Goal: Task Accomplishment & Management: Manage account settings

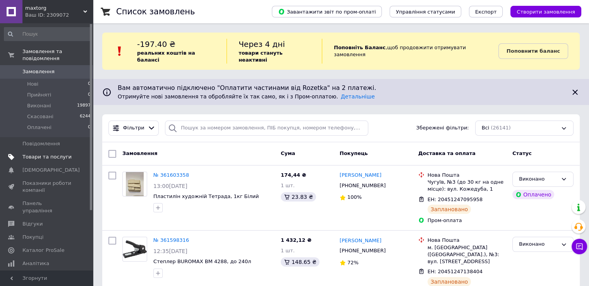
click at [45, 153] on span "Товари та послуги" at bounding box center [46, 156] width 49 height 7
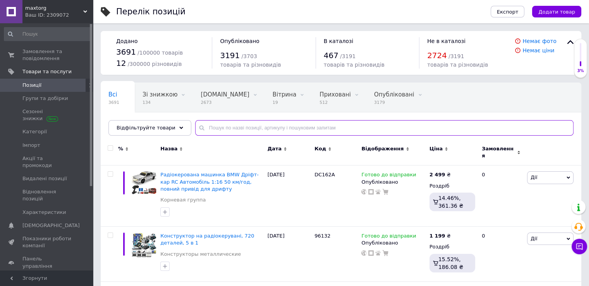
click at [198, 122] on input "text" at bounding box center [384, 127] width 378 height 15
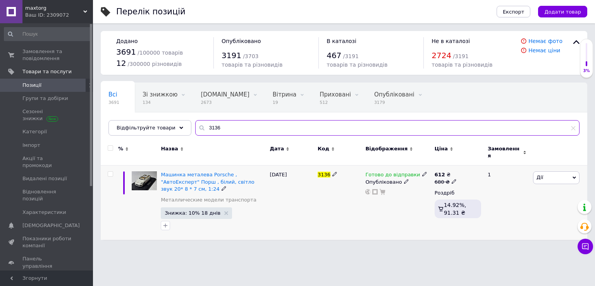
type input "3136"
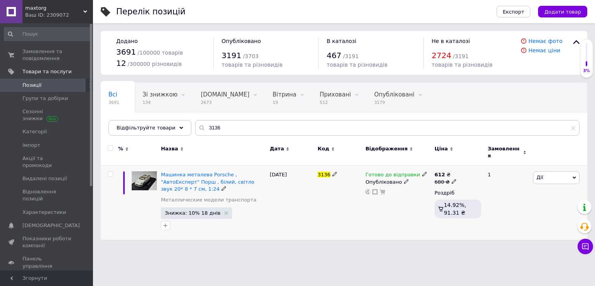
click at [422, 171] on icon at bounding box center [424, 173] width 5 height 5
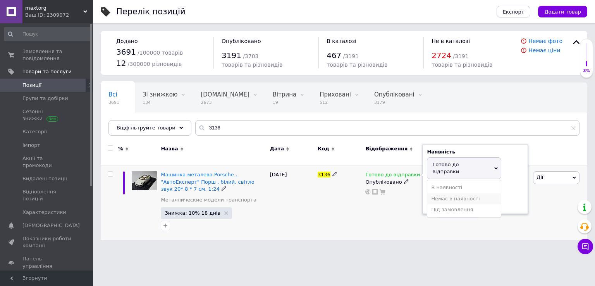
click at [435, 193] on li "Немає в наявності" at bounding box center [464, 198] width 74 height 11
click at [410, 204] on div "Готово до відправки Наявність Немає в наявності В наявності Під замовлення Гото…" at bounding box center [397, 202] width 69 height 74
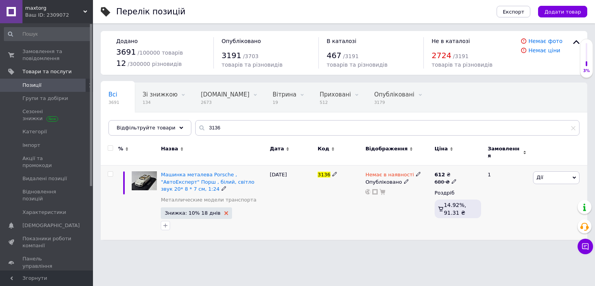
click at [224, 211] on use at bounding box center [226, 213] width 4 height 4
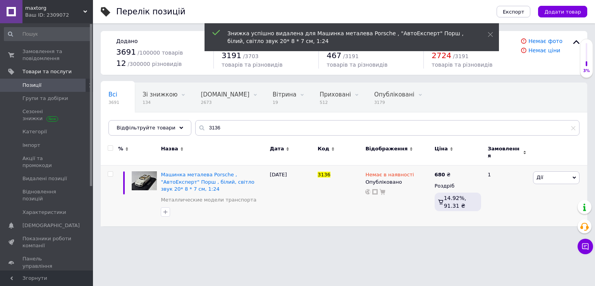
click at [81, 11] on span "maxtorg" at bounding box center [54, 8] width 58 height 7
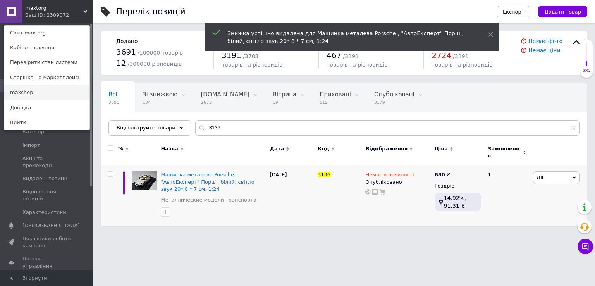
click at [36, 92] on link "maxshop" at bounding box center [46, 92] width 85 height 15
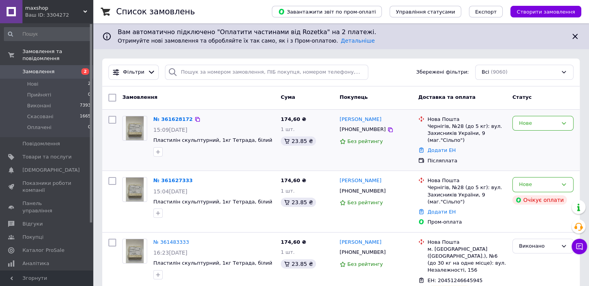
click at [550, 113] on div "Нове" at bounding box center [542, 140] width 67 height 55
click at [542, 123] on div "Нове" at bounding box center [538, 123] width 39 height 8
click at [533, 138] on li "Прийнято" at bounding box center [542, 139] width 60 height 14
click at [562, 183] on icon at bounding box center [564, 184] width 4 height 2
click at [530, 229] on li "Скасовано" at bounding box center [542, 229] width 60 height 14
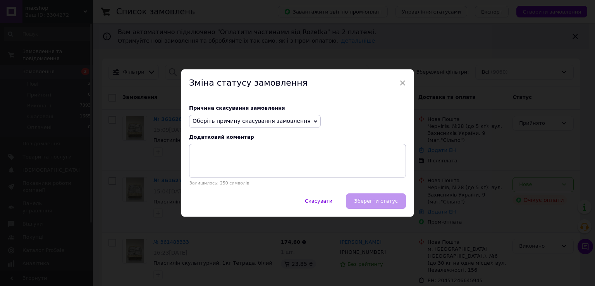
click at [283, 121] on span "Оберіть причину скасування замовлення" at bounding box center [251, 121] width 118 height 6
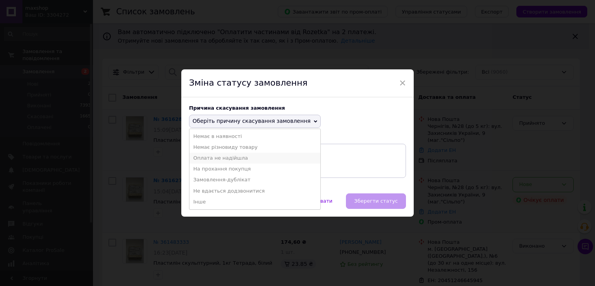
click at [245, 160] on li "Оплата не надійшла" at bounding box center [254, 157] width 131 height 11
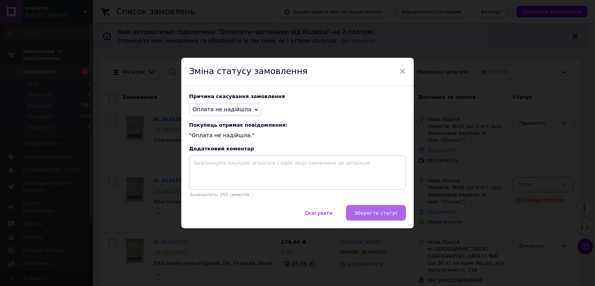
click at [372, 214] on span "Зберегти статус" at bounding box center [376, 213] width 44 height 6
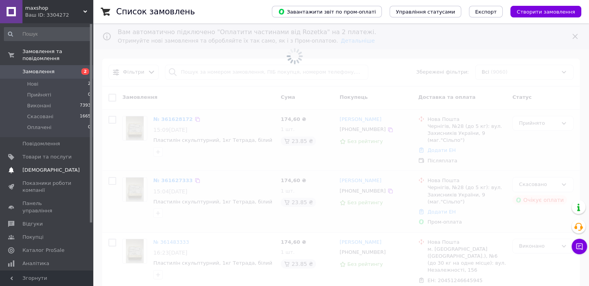
click at [51, 166] on span "[DEMOGRAPHIC_DATA]" at bounding box center [46, 169] width 49 height 7
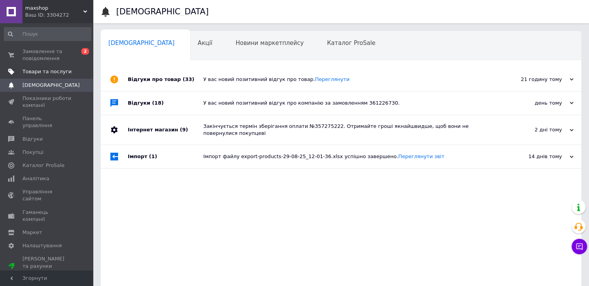
click at [45, 67] on link "Товари та послуги" at bounding box center [47, 71] width 95 height 13
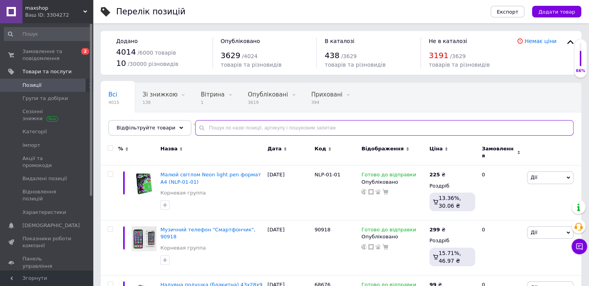
click at [199, 124] on input "text" at bounding box center [384, 127] width 378 height 15
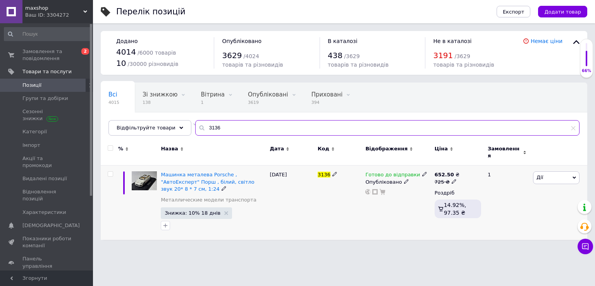
type input "3136"
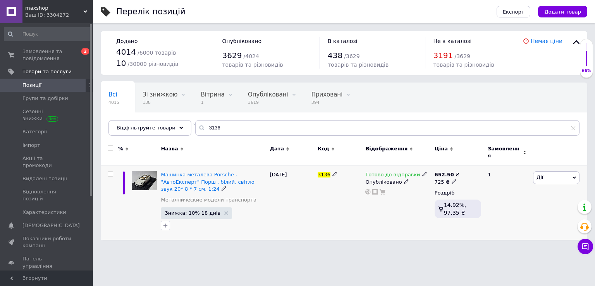
click at [422, 172] on use at bounding box center [424, 174] width 4 height 4
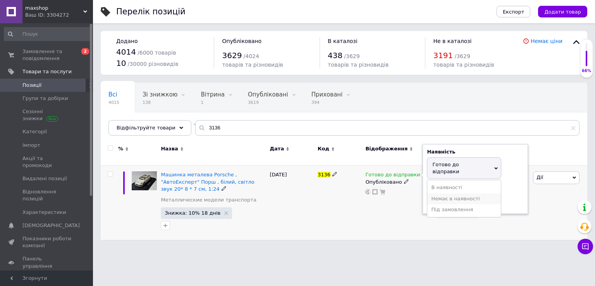
click at [437, 193] on li "Немає в наявності" at bounding box center [464, 198] width 74 height 11
drag, startPoint x: 416, startPoint y: 202, endPoint x: 398, endPoint y: 205, distance: 19.1
click at [416, 203] on div "Готово до відправки Наявність Немає в наявності В наявності Під замовлення Гото…" at bounding box center [397, 202] width 69 height 74
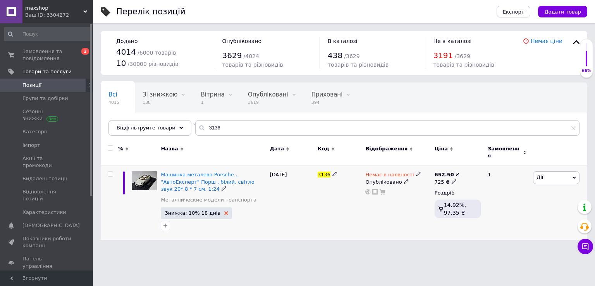
click at [224, 211] on icon at bounding box center [226, 213] width 4 height 4
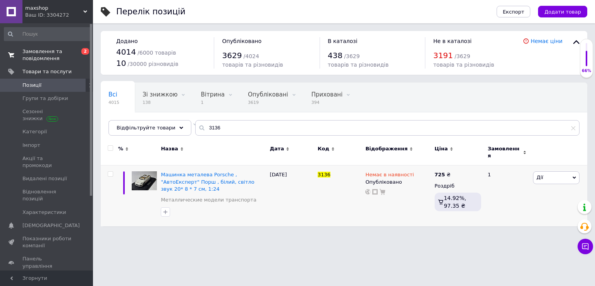
click at [39, 49] on span "Замовлення та повідомлення" at bounding box center [46, 55] width 49 height 14
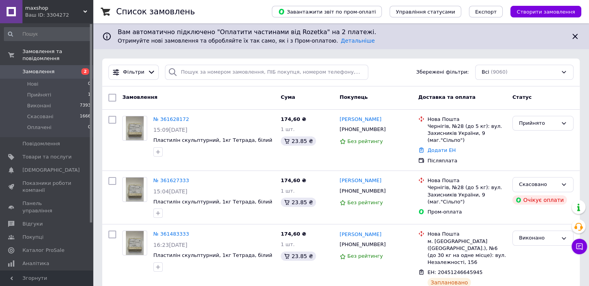
click at [69, 17] on div "Ваш ID: 3304272" at bounding box center [59, 15] width 68 height 7
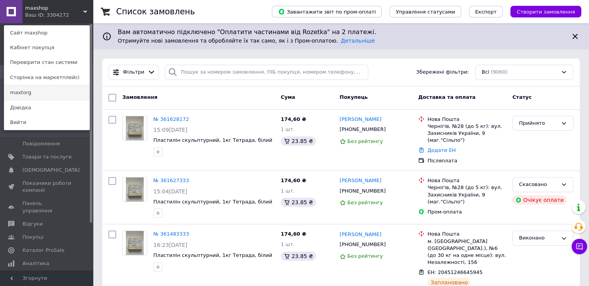
click at [22, 92] on link "maxtorg" at bounding box center [46, 92] width 85 height 15
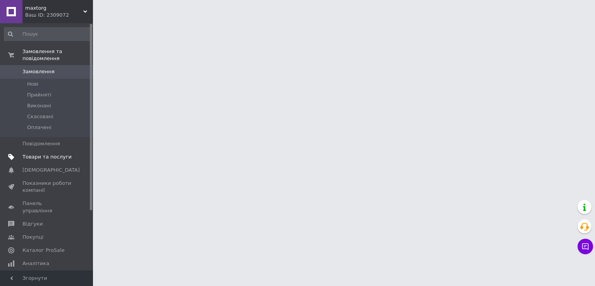
click at [33, 153] on span "Товари та послуги" at bounding box center [46, 156] width 49 height 7
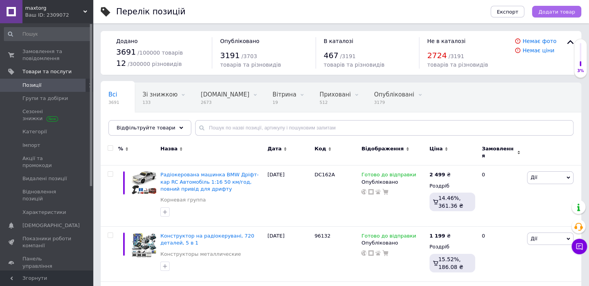
click at [566, 10] on span "Додати товар" at bounding box center [556, 12] width 37 height 6
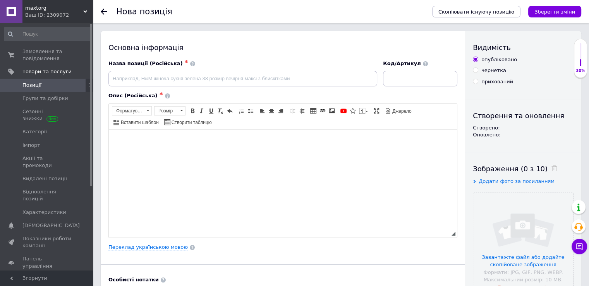
click at [231, 153] on html at bounding box center [283, 141] width 348 height 24
paste body "Редактор, 77D0904F-2C07-4073-8619-DE6F7649FADC"
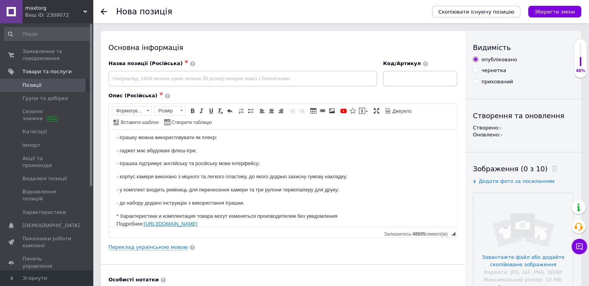
scroll to position [152, 0]
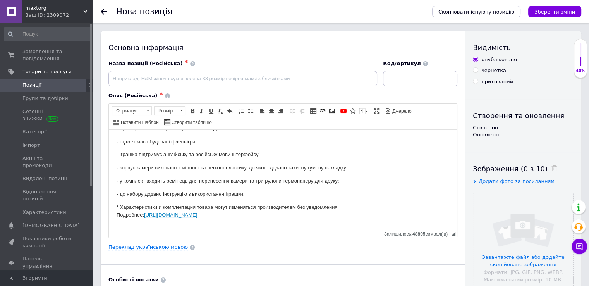
drag, startPoint x: 117, startPoint y: 223, endPoint x: 391, endPoint y: 222, distance: 273.3
click at [391, 222] on html "Ця камера вміє не тільки знімати, але й одразу друкує зроблені фото! Таке креат…" at bounding box center [283, 102] width 348 height 249
click at [497, 221] on input "file" at bounding box center [523, 243] width 100 height 100
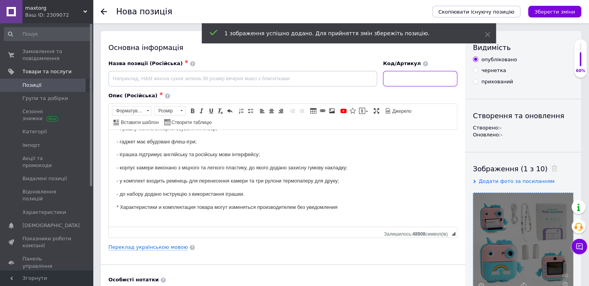
click at [413, 75] on input at bounding box center [420, 78] width 74 height 15
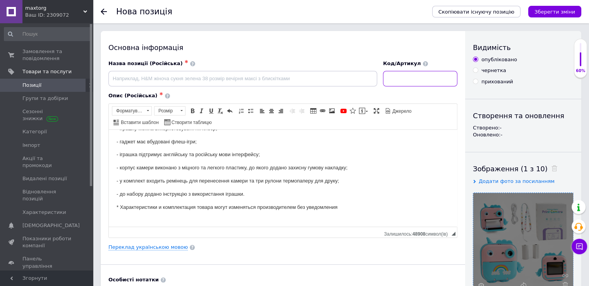
click at [387, 81] on input at bounding box center [420, 78] width 74 height 15
click at [393, 80] on input at bounding box center [420, 78] width 74 height 15
paste input "68254 Подробнее: https://"
drag, startPoint x: 531, startPoint y: 80, endPoint x: 583, endPoint y: 80, distance: 52.3
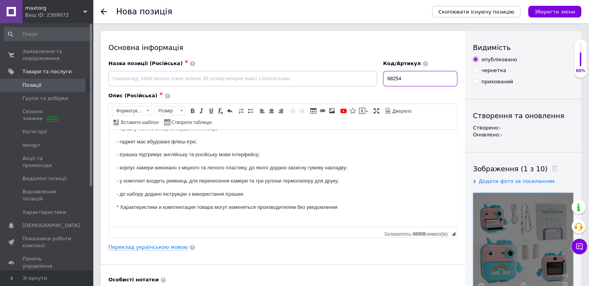
type input "68254"
click at [195, 79] on input at bounding box center [242, 78] width 269 height 15
paste input "Фотоапарат-принтер C 68254 (40) type-C, роз’єм для SD карти, фото, відео, гри, …"
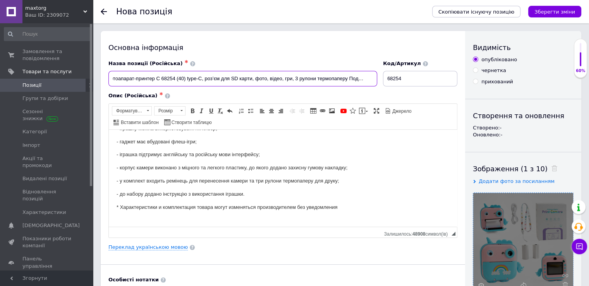
scroll to position [0, 7]
drag, startPoint x: 393, startPoint y: 81, endPoint x: 428, endPoint y: 80, distance: 34.9
click at [428, 80] on div "Назва позиції (Російська) ✱ Фотоапарат-принтер C 68254 (40) type-C, роз’єм для …" at bounding box center [283, 73] width 355 height 32
drag, startPoint x: 166, startPoint y: 81, endPoint x: 192, endPoint y: 79, distance: 26.0
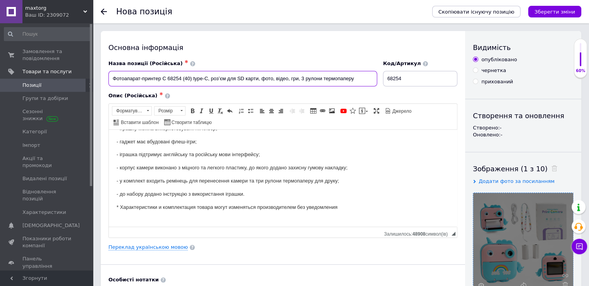
click at [192, 79] on input "Фотоапарат-принтер C 68254 (40) type-C, роз’єм для SD карти, фото, відео, гри, …" at bounding box center [242, 78] width 269 height 15
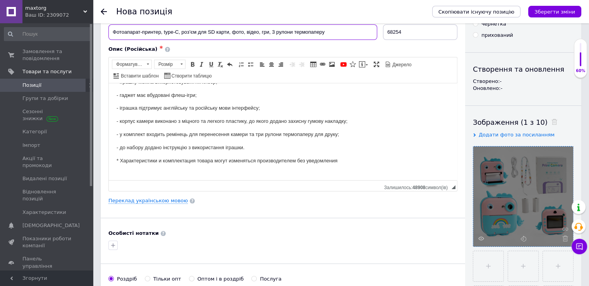
scroll to position [155, 0]
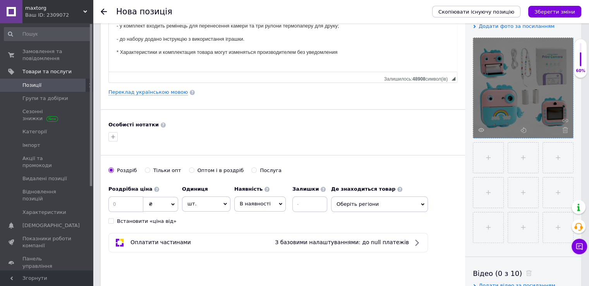
type input "Фотоапарат-принтер, type-C, роз’єм для SD карти, фото, відео, гри, 3 рулони тер…"
click at [254, 196] on span "В наявності" at bounding box center [259, 203] width 51 height 15
click at [252, 248] on li "Готово до відправки" at bounding box center [260, 252] width 51 height 18
click at [132, 205] on input at bounding box center [125, 203] width 35 height 15
type input "1199"
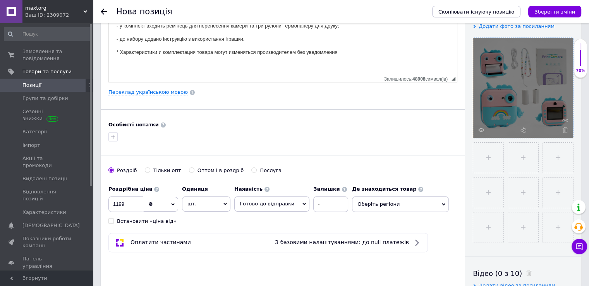
click at [375, 200] on span "Оберіть регіони" at bounding box center [400, 203] width 97 height 15
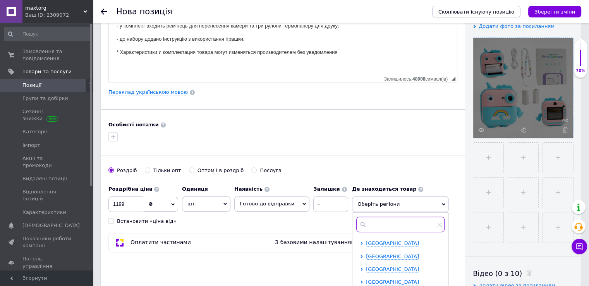
click at [377, 217] on input "text" at bounding box center [400, 223] width 88 height 15
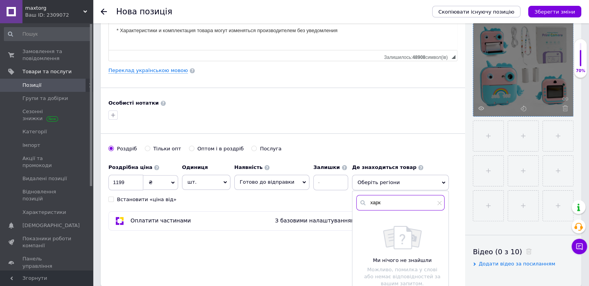
scroll to position [232, 0]
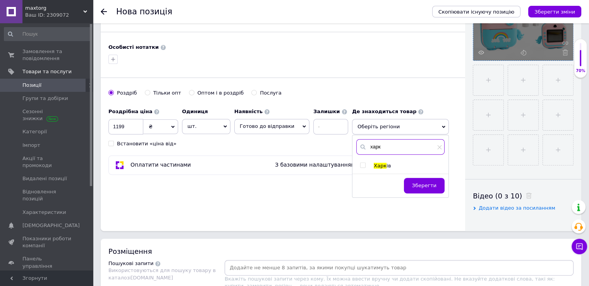
type input "харк"
click at [360, 167] on div at bounding box center [364, 165] width 8 height 7
click at [360, 164] on input "checkbox" at bounding box center [362, 165] width 5 height 5
checkbox input "true"
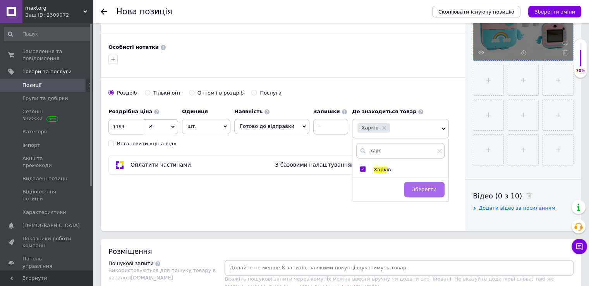
click at [427, 187] on span "Зберегти" at bounding box center [424, 189] width 24 height 6
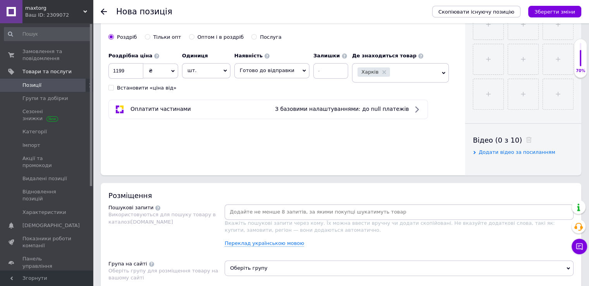
scroll to position [348, 0]
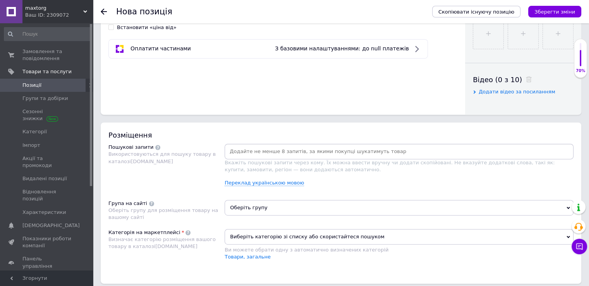
click at [272, 209] on span "Оберіть групу" at bounding box center [398, 207] width 349 height 15
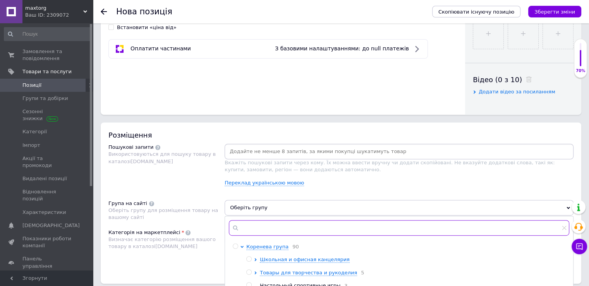
click at [272, 223] on input "text" at bounding box center [399, 227] width 340 height 15
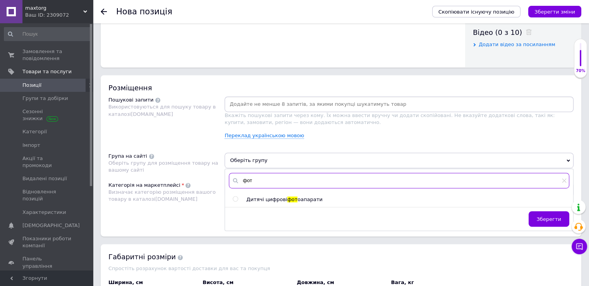
scroll to position [426, 0]
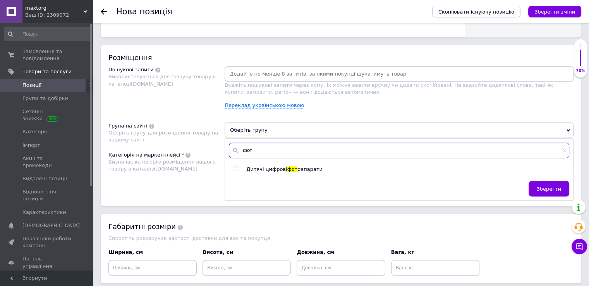
type input "фот"
click at [235, 166] on input "radio" at bounding box center [235, 168] width 5 height 5
radio input "true"
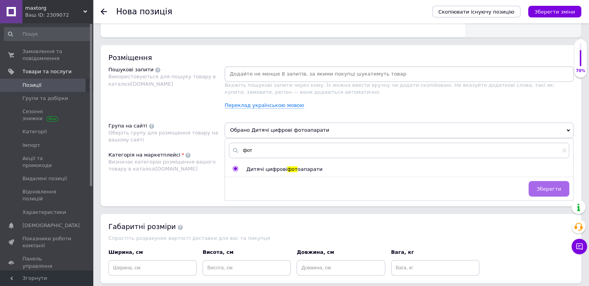
click at [547, 187] on span "Зберегти" at bounding box center [548, 189] width 24 height 6
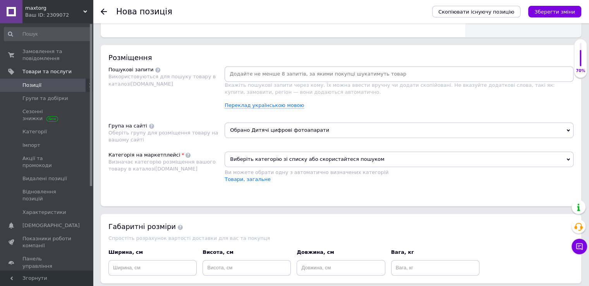
click at [284, 76] on input at bounding box center [399, 74] width 346 height 12
type input "дитячий фотоапарат"
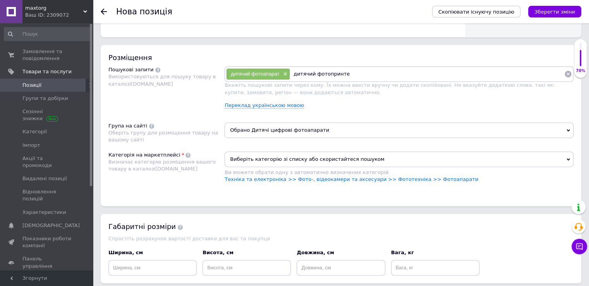
type input "дитячий фотопринтер"
type input "детский фотік"
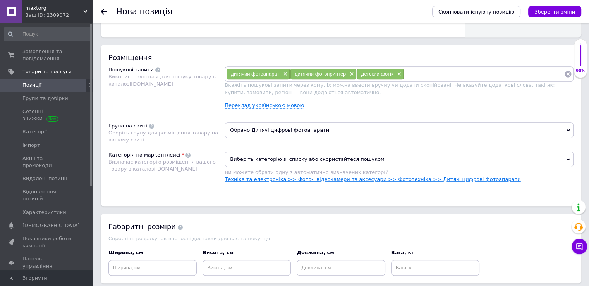
click at [444, 178] on link "Техніка та електроніка >> Фото-, відеокамери та аксесуари >> Фототехніка >> Дит…" at bounding box center [372, 179] width 296 height 6
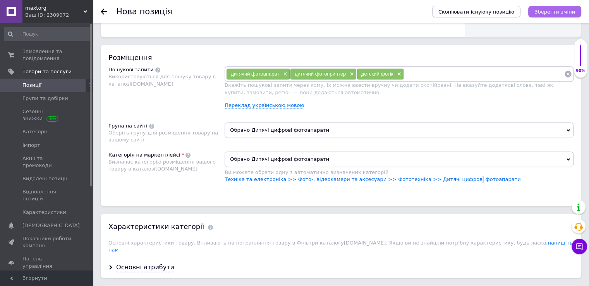
click at [556, 15] on icon "Зберегти зміни" at bounding box center [554, 12] width 41 height 6
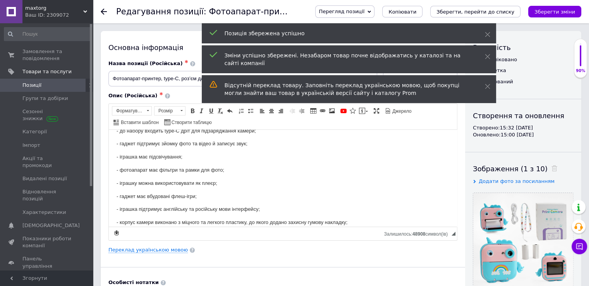
scroll to position [116, 0]
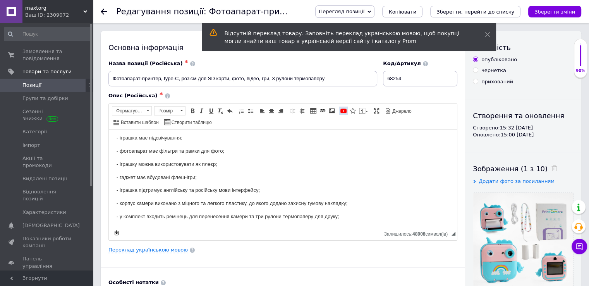
click at [341, 109] on span at bounding box center [343, 111] width 6 height 6
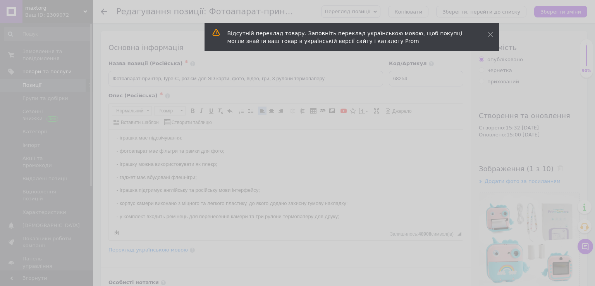
scroll to position [0, 0]
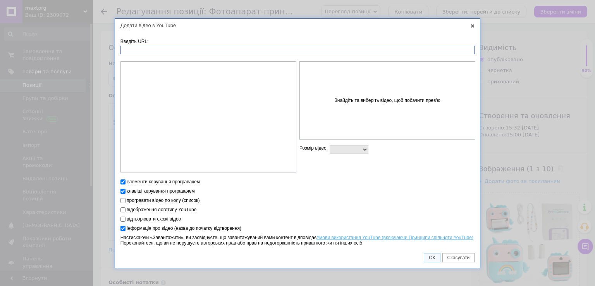
paste input "https://www.youtube.com/watch?v=1ZG57VT-Ckg"
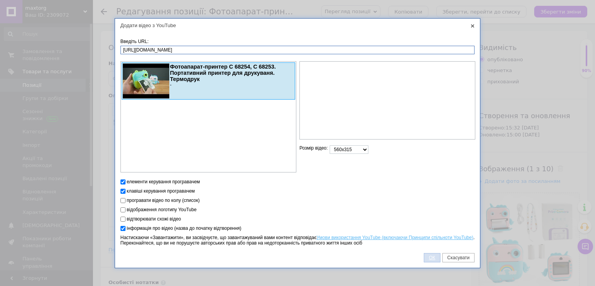
type input "https://www.youtube.com/watch?v=1ZG57VT-Ckg"
click at [435, 256] on span "ОК" at bounding box center [431, 257] width 15 height 5
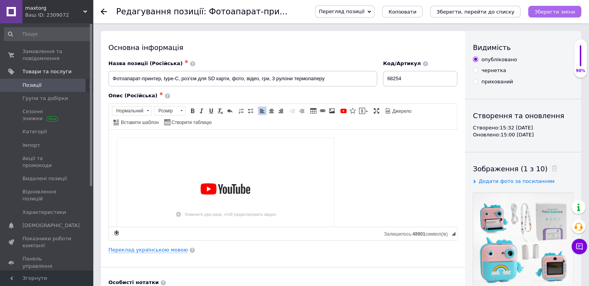
click at [545, 12] on icon "Зберегти зміни" at bounding box center [554, 12] width 41 height 6
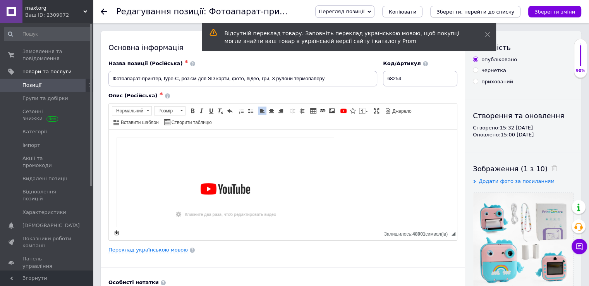
click at [510, 11] on icon "Зберегти, перейти до списку" at bounding box center [475, 12] width 78 height 6
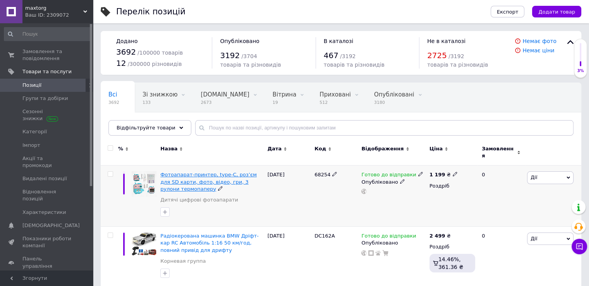
click at [223, 171] on span "Фотоапарат-принтер, type-C, роз’єм для SD карти, фото, відео, гри, 3 рулони тер…" at bounding box center [208, 181] width 96 height 20
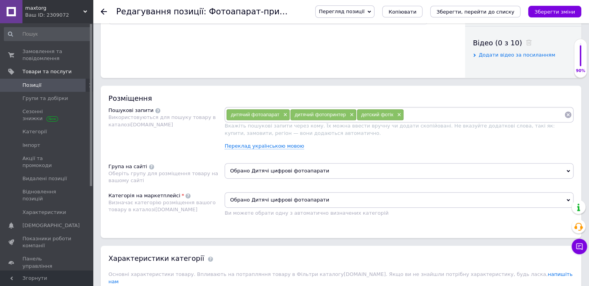
scroll to position [464, 0]
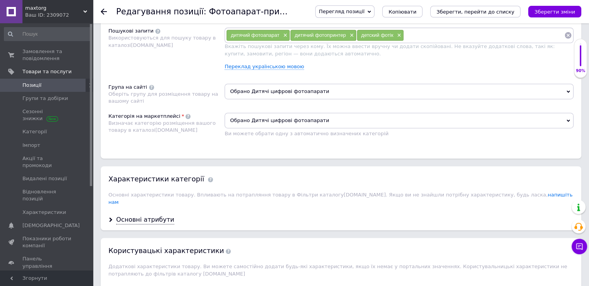
click at [420, 38] on input at bounding box center [484, 35] width 160 height 12
type input "детский фотик"
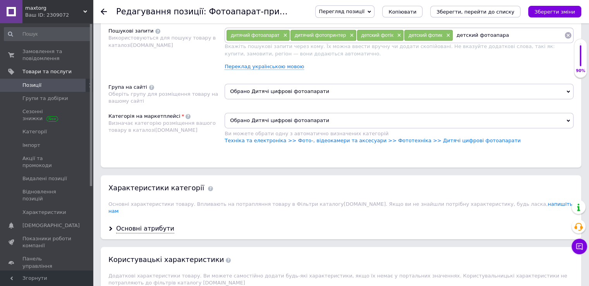
type input "детский фотоапарат"
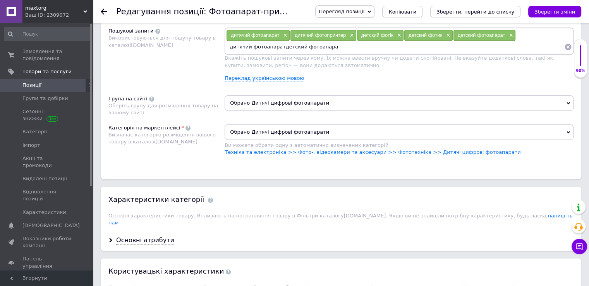
type input "дитячий фотоапаратдетский фотоапарат"
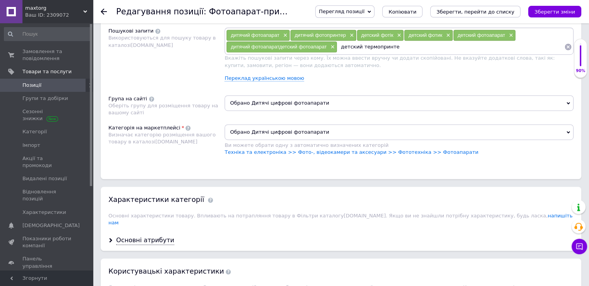
type input "детский термопринтер"
type input "дитячий термопринтер"
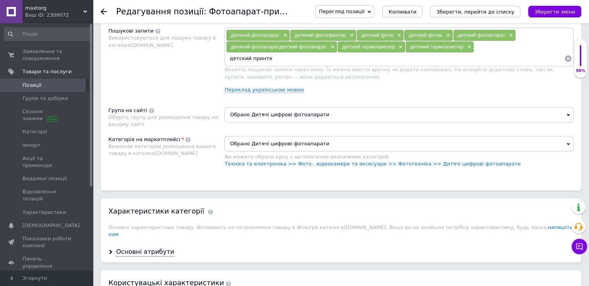
type input "детский принтер"
type input "детский фотик принтре"
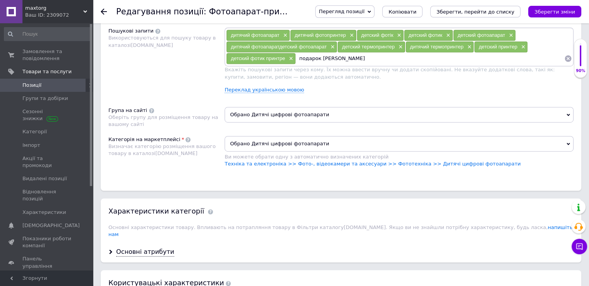
type input "подарок тдля девочки"
type input "детсский фотоапарат на подарок"
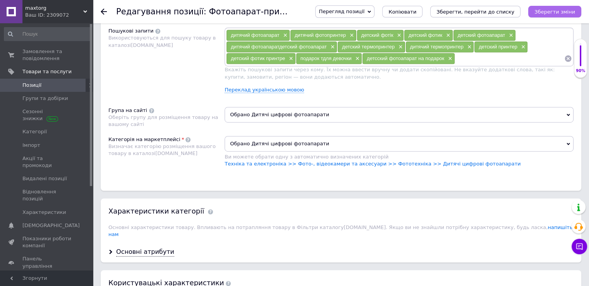
click at [565, 14] on icon "Зберегти зміни" at bounding box center [554, 12] width 41 height 6
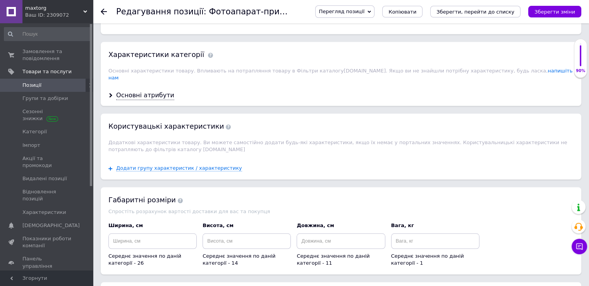
scroll to position [658, 0]
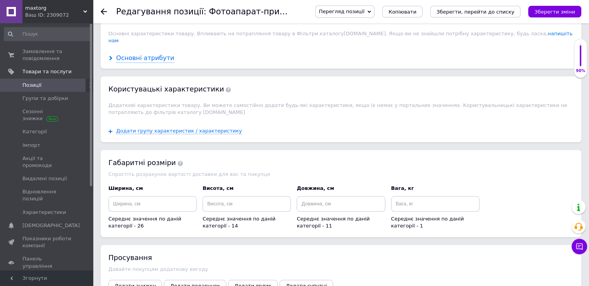
click at [144, 54] on div "Основні атрибути" at bounding box center [145, 58] width 58 height 9
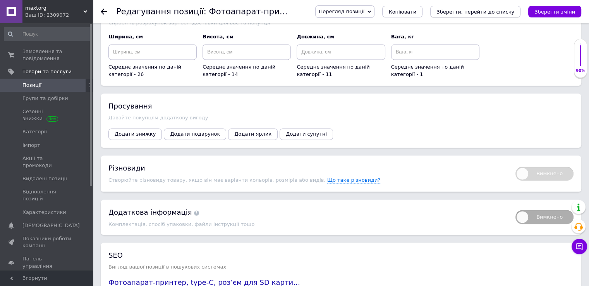
scroll to position [917, 0]
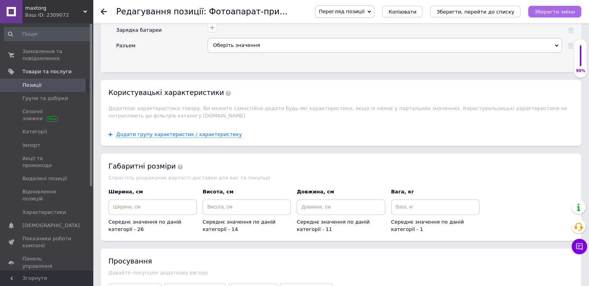
click at [535, 13] on button "Зберегти зміни" at bounding box center [554, 12] width 53 height 12
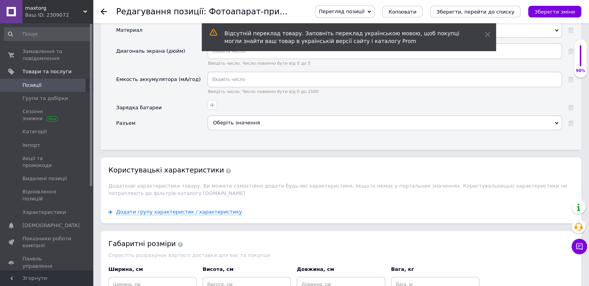
scroll to position [801, 0]
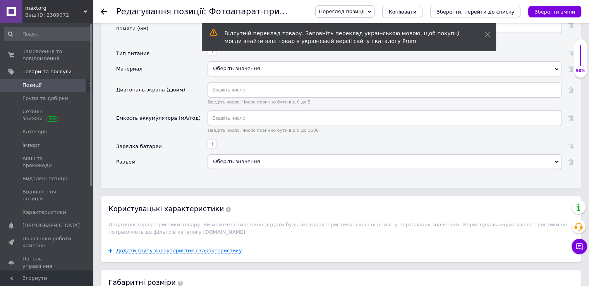
click at [275, 154] on div "Оберіть значення" at bounding box center [384, 161] width 354 height 15
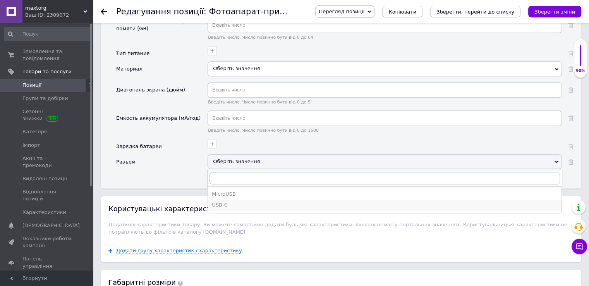
click at [222, 201] on div "USB-C" at bounding box center [385, 204] width 346 height 7
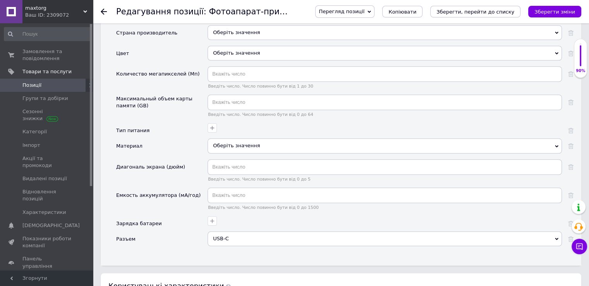
scroll to position [724, 0]
click at [219, 140] on div "Оберіть значення" at bounding box center [384, 146] width 354 height 15
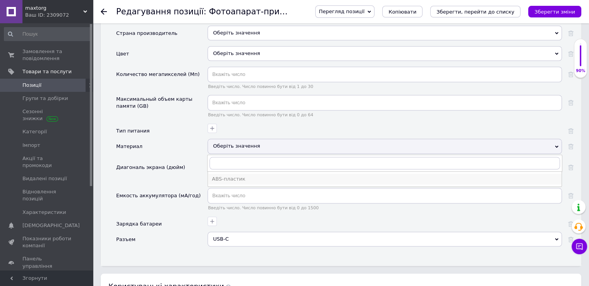
click at [228, 175] on div "ABS-пластик" at bounding box center [385, 178] width 346 height 7
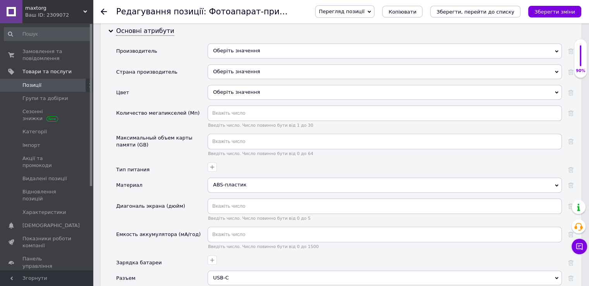
scroll to position [762, 0]
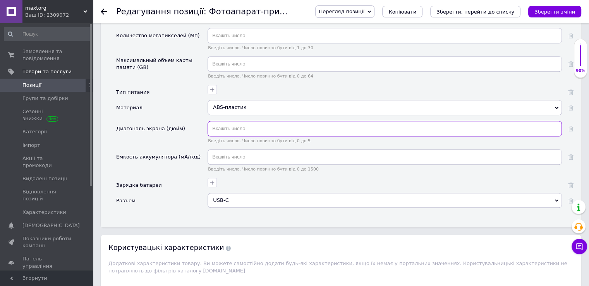
click at [223, 122] on input "text" at bounding box center [384, 128] width 354 height 15
type input "4"
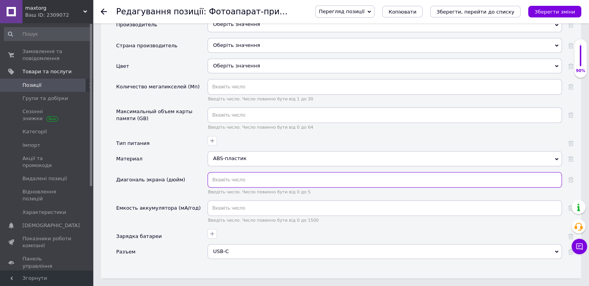
scroll to position [646, 0]
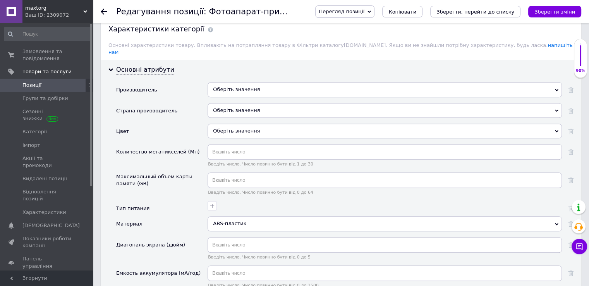
click at [245, 103] on div "Оберіть значення" at bounding box center [384, 110] width 354 height 15
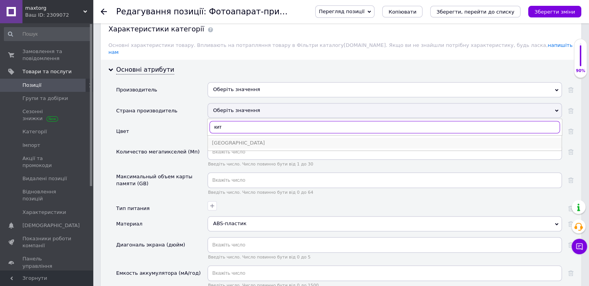
type input "кит"
click at [231, 139] on div "Китай" at bounding box center [385, 142] width 346 height 7
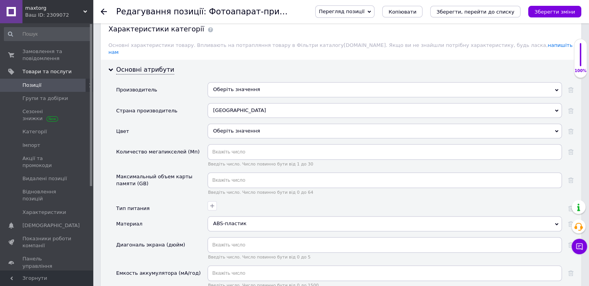
click at [538, 7] on button "Зберегти зміни" at bounding box center [554, 12] width 53 height 12
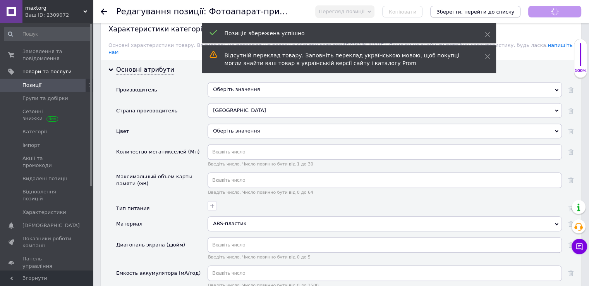
click at [504, 14] on icon "Зберегти, перейти до списку" at bounding box center [475, 12] width 78 height 6
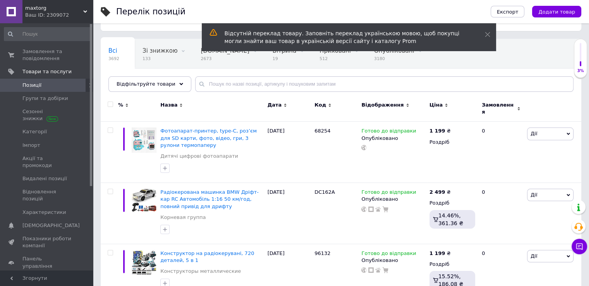
scroll to position [77, 0]
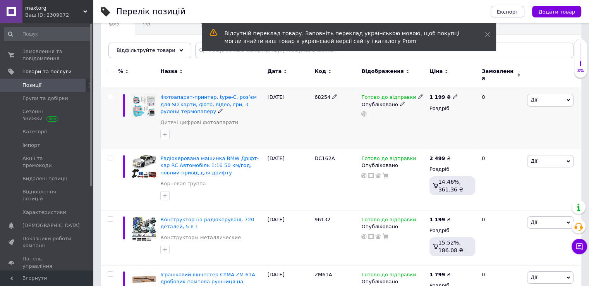
click at [548, 97] on span "Дії" at bounding box center [550, 100] width 46 height 12
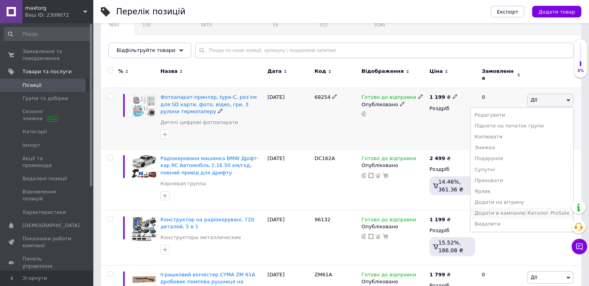
click at [511, 207] on li "Додати в кампанію Каталог ProSale" at bounding box center [521, 212] width 103 height 11
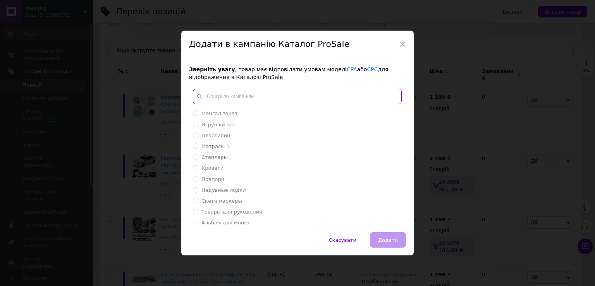
click at [264, 100] on input "text" at bounding box center [297, 96] width 209 height 15
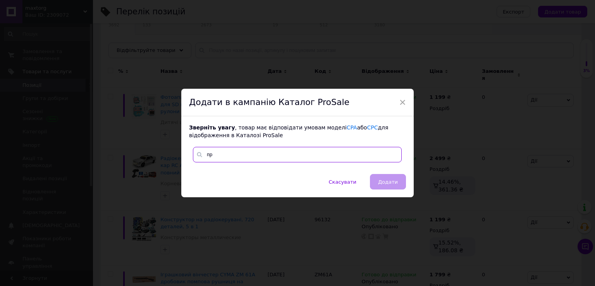
type input "п"
type input "ф"
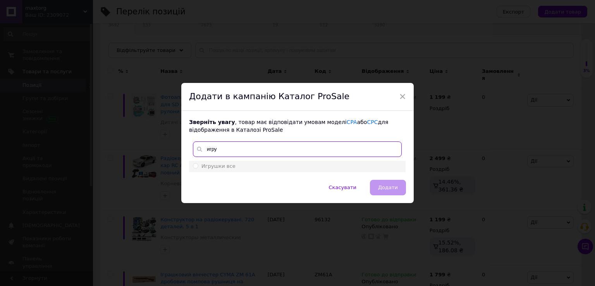
type input "игру"
click at [194, 167] on input "Игрушки все" at bounding box center [195, 165] width 5 height 5
radio input "true"
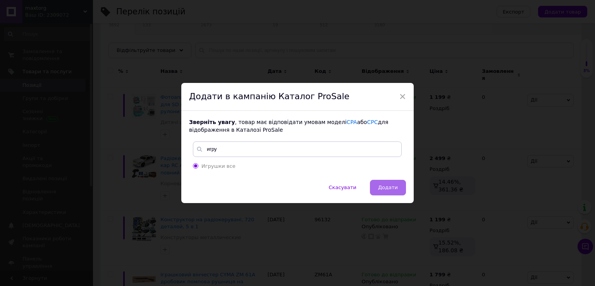
click at [381, 184] on span "Додати" at bounding box center [388, 187] width 20 height 6
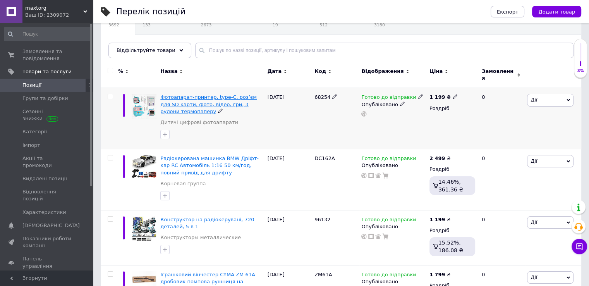
click at [190, 94] on span "Фотоапарат-принтер, type-C, роз’єм для SD карти, фото, відео, гри, 3 рулони тер…" at bounding box center [208, 104] width 96 height 20
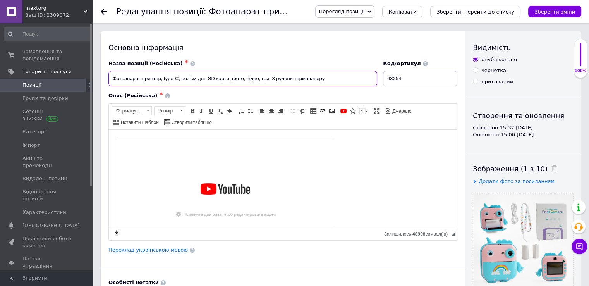
drag, startPoint x: 113, startPoint y: 78, endPoint x: 305, endPoint y: 79, distance: 192.0
click at [368, 79] on input "Фотоапарат-принтер, type-C, роз’єм для SD карти, фото, відео, гри, 3 рулони тер…" at bounding box center [242, 78] width 269 height 15
drag, startPoint x: 421, startPoint y: 79, endPoint x: 370, endPoint y: 84, distance: 51.0
click at [370, 82] on div "Назва позиції (Російська) ✱ Фотоапарат-принтер, type-C, роз’єм для SD карти, фо…" at bounding box center [283, 73] width 355 height 32
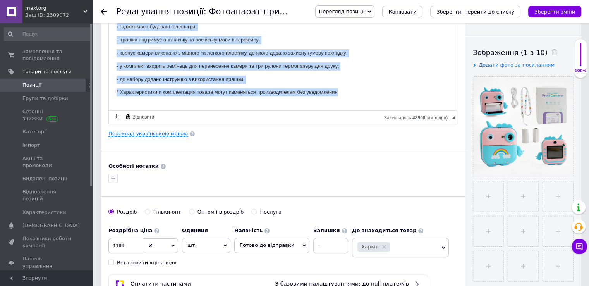
scroll to position [277, 0]
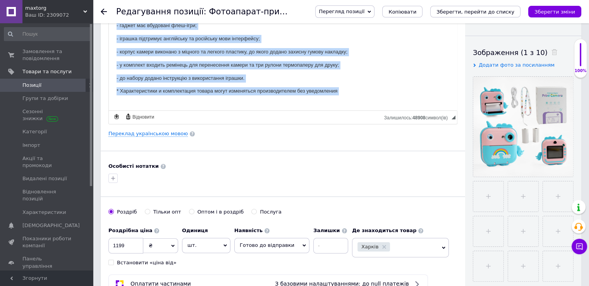
drag, startPoint x: 338, startPoint y: 63, endPoint x: 361, endPoint y: 102, distance: 44.8
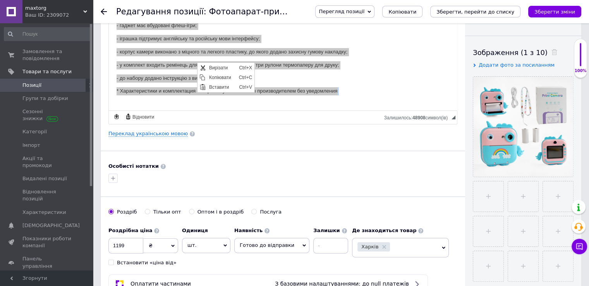
scroll to position [0, 0]
drag, startPoint x: 220, startPoint y: 77, endPoint x: 316, endPoint y: 114, distance: 102.4
click at [220, 77] on span "Копіювати" at bounding box center [222, 77] width 30 height 9
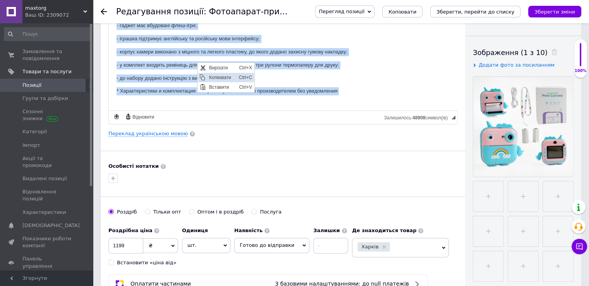
copy body "Ця камера вміє не тільки знімати, але й одразу друкує зроблені фото! Таке креат…"
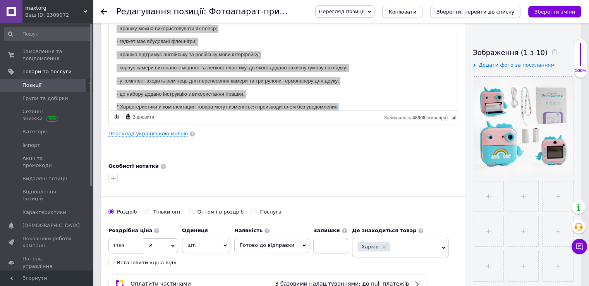
click at [54, 84] on span "Позиції" at bounding box center [46, 85] width 49 height 7
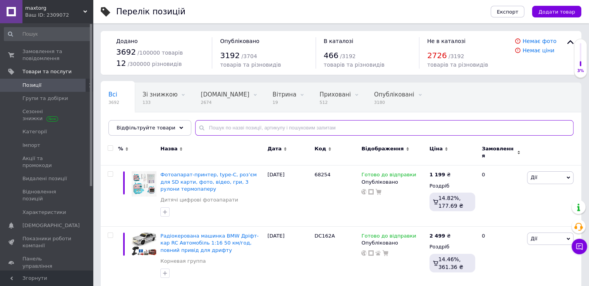
click at [286, 126] on input "text" at bounding box center [384, 127] width 378 height 15
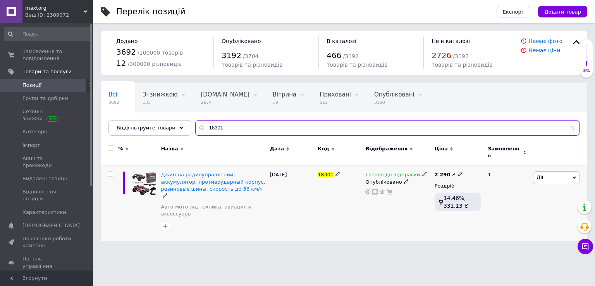
type input "18301"
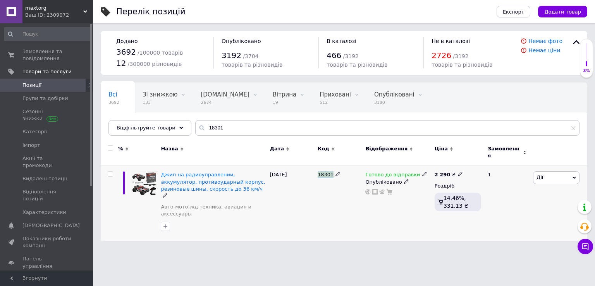
drag, startPoint x: 317, startPoint y: 169, endPoint x: 332, endPoint y: 171, distance: 15.6
click at [332, 171] on div "18301" at bounding box center [339, 202] width 48 height 75
copy span "18301"
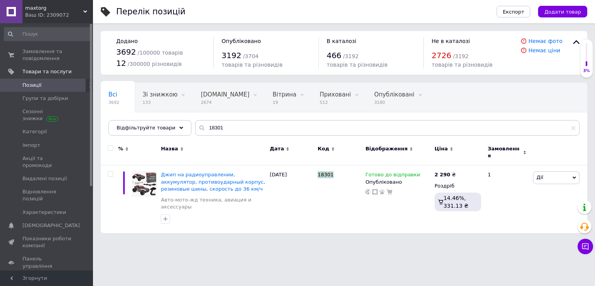
click at [36, 86] on span "Позиції" at bounding box center [31, 85] width 19 height 7
click at [31, 55] on span "Замовлення та повідомлення" at bounding box center [46, 55] width 49 height 14
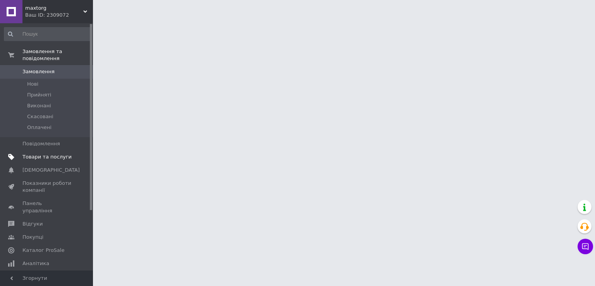
click at [52, 153] on span "Товари та послуги" at bounding box center [46, 156] width 49 height 7
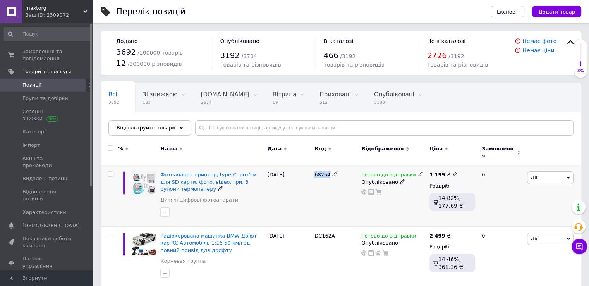
drag, startPoint x: 323, startPoint y: 168, endPoint x: 329, endPoint y: 170, distance: 6.6
click at [331, 171] on div "68254" at bounding box center [335, 174] width 43 height 7
click at [29, 49] on span "Замовлення та повідомлення" at bounding box center [46, 55] width 49 height 14
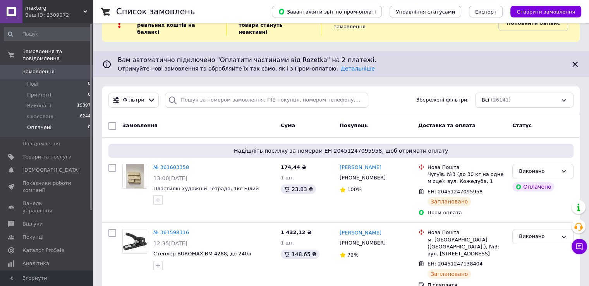
scroll to position [116, 0]
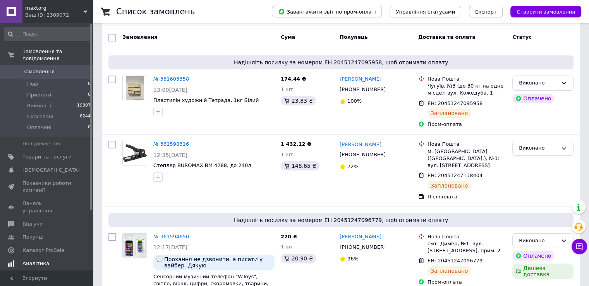
click at [38, 260] on span "Аналітика" at bounding box center [35, 263] width 27 height 7
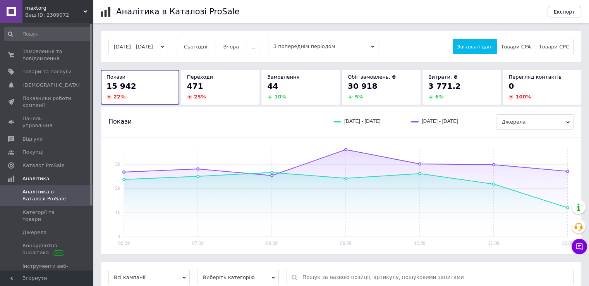
click at [212, 36] on div "06.09.2025 - 12.09.2025 Сьогодні Вчора ... З попереднім періодом Загальні дані …" at bounding box center [341, 46] width 480 height 31
click at [210, 41] on button "Сьогодні" at bounding box center [196, 46] width 40 height 15
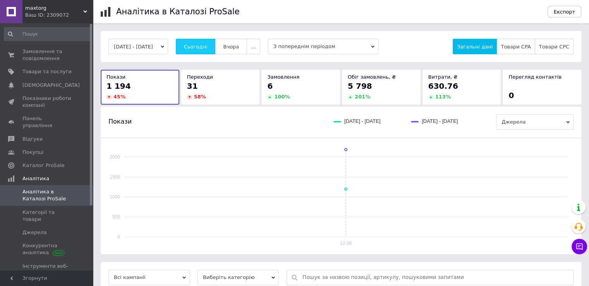
click at [207, 45] on span "Сьогодні" at bounding box center [196, 47] width 24 height 6
click at [238, 41] on button "Вчора" at bounding box center [231, 46] width 32 height 15
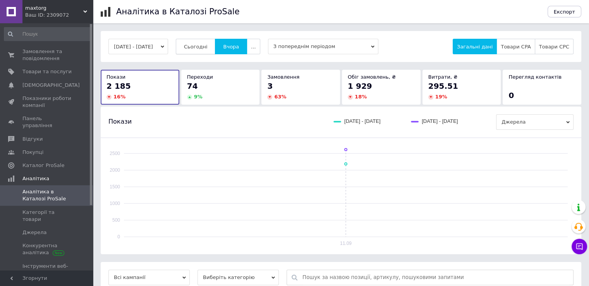
click at [209, 41] on button "Сьогодні" at bounding box center [196, 46] width 40 height 15
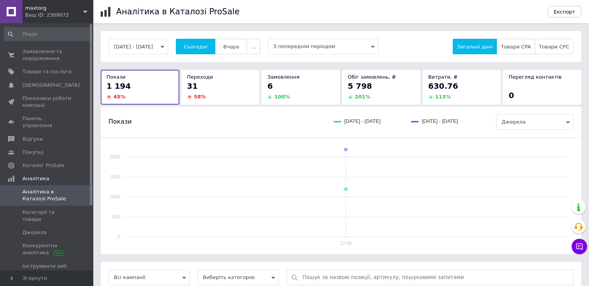
scroll to position [194, 0]
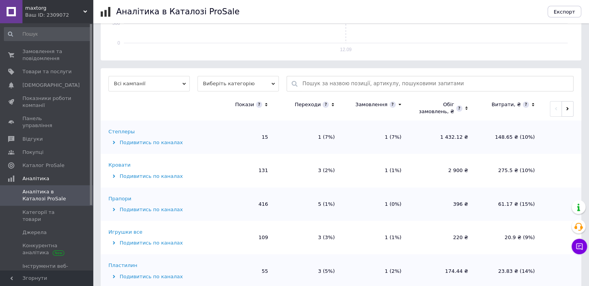
click at [331, 105] on icon at bounding box center [332, 104] width 5 height 7
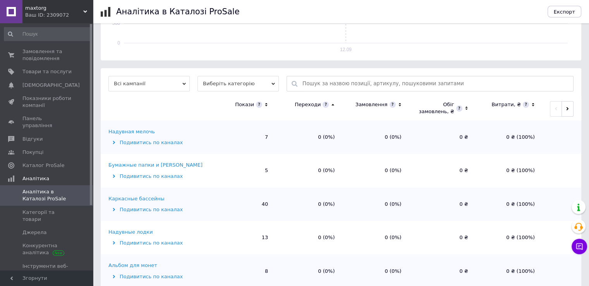
click at [334, 104] on th "Переходи" at bounding box center [309, 108] width 67 height 23
click at [334, 104] on icon at bounding box center [332, 104] width 5 height 7
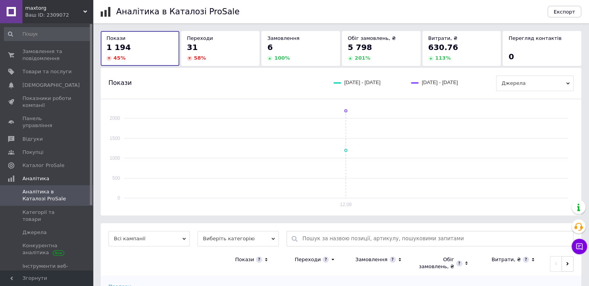
click at [76, 14] on div "Ваш ID: 2309072" at bounding box center [59, 15] width 68 height 7
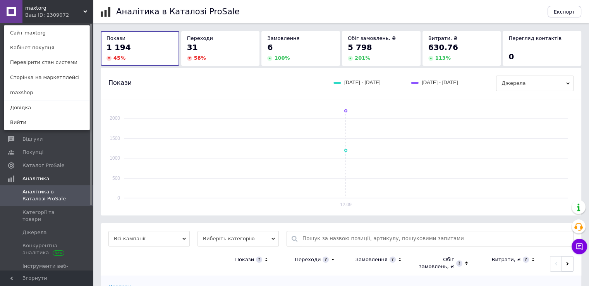
click at [77, 10] on div "maxtorg Ваш ID: 2309072 Сайт maxtorg Кабінет покупця Перевірити стан системи Ст…" at bounding box center [46, 11] width 93 height 23
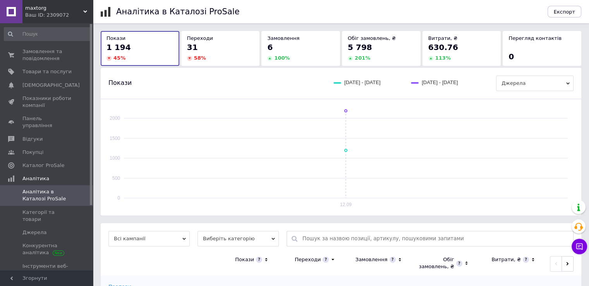
click at [79, 11] on span "maxtorg" at bounding box center [54, 8] width 58 height 7
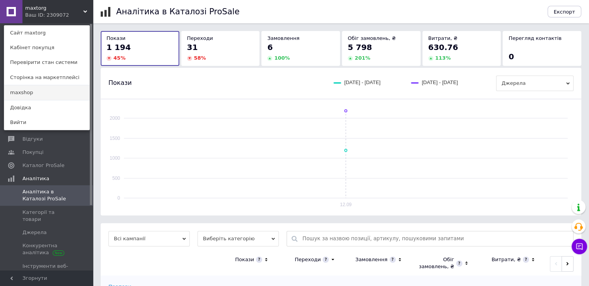
click at [13, 91] on link "maxshop" at bounding box center [46, 92] width 85 height 15
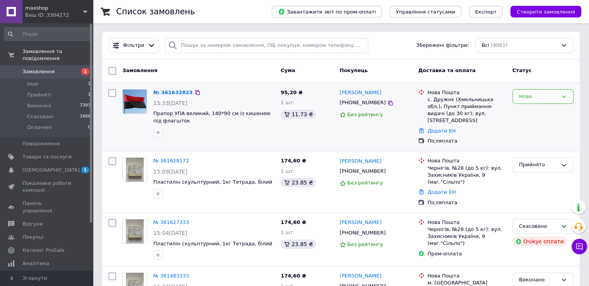
scroll to position [39, 0]
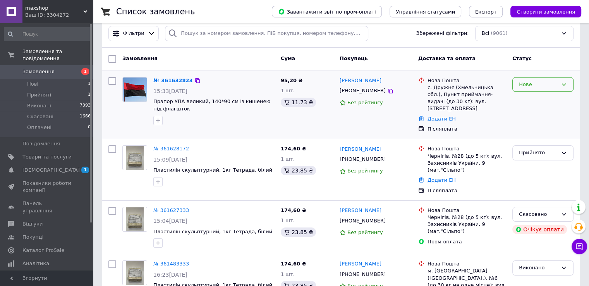
click at [535, 84] on div "Нове" at bounding box center [538, 85] width 39 height 8
click at [528, 96] on li "Прийнято" at bounding box center [542, 100] width 60 height 14
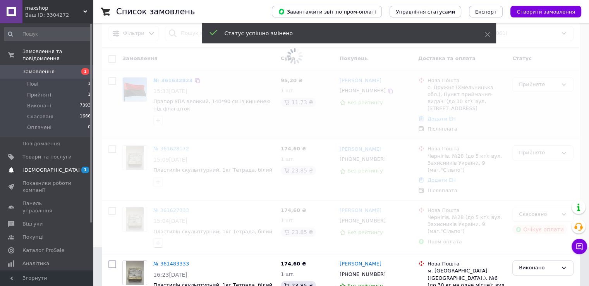
click at [28, 166] on span "[DEMOGRAPHIC_DATA]" at bounding box center [50, 169] width 57 height 7
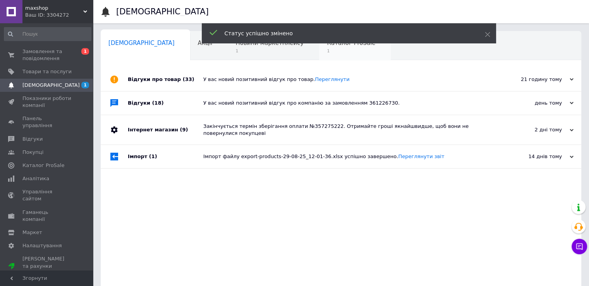
click at [327, 53] on span "1" at bounding box center [351, 51] width 48 height 6
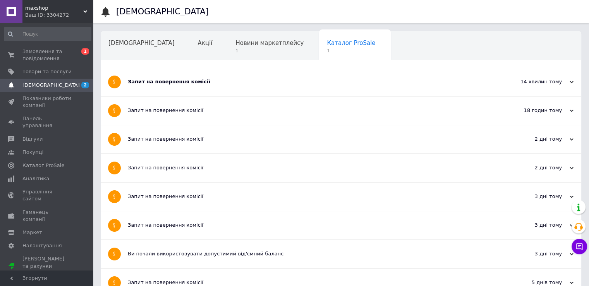
click at [173, 70] on div "Запит на повернення комісії" at bounding box center [312, 82] width 368 height 28
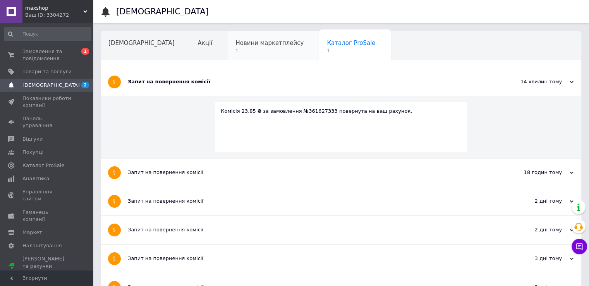
click at [235, 52] on span "1" at bounding box center [269, 51] width 68 height 6
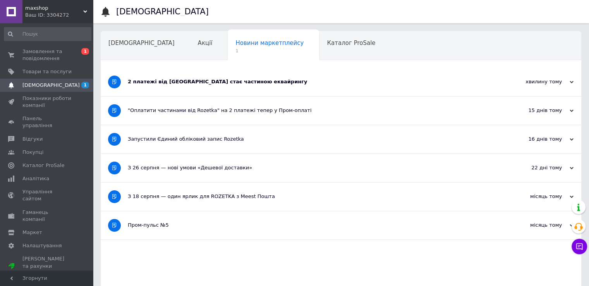
click at [163, 79] on div "2 платежі від Rozetka стає частиною еквайрингу" at bounding box center [312, 81] width 368 height 7
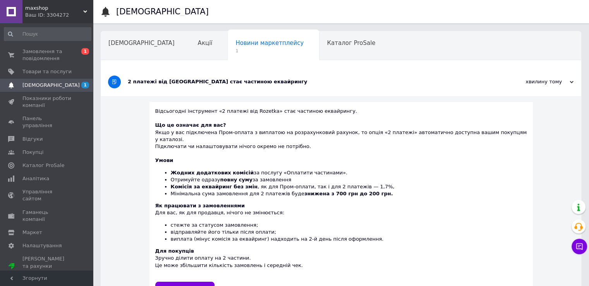
scroll to position [39, 0]
